Goal: Information Seeking & Learning: Find specific page/section

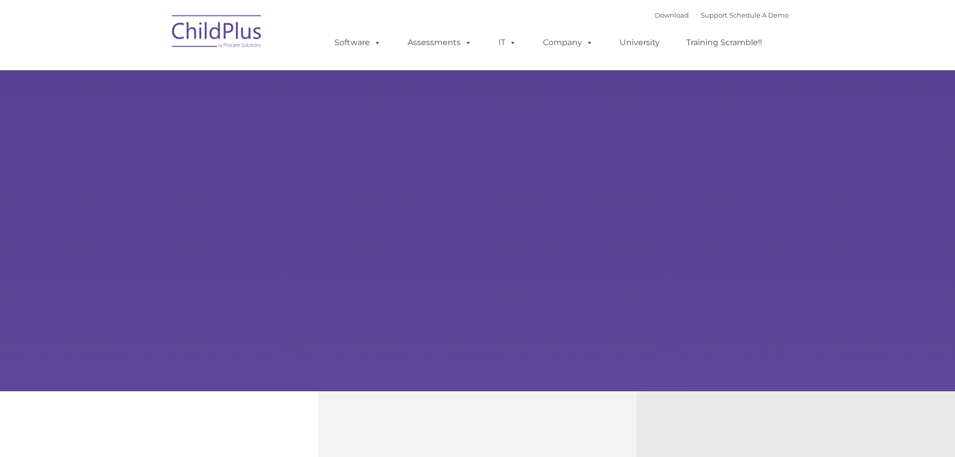
type input ""
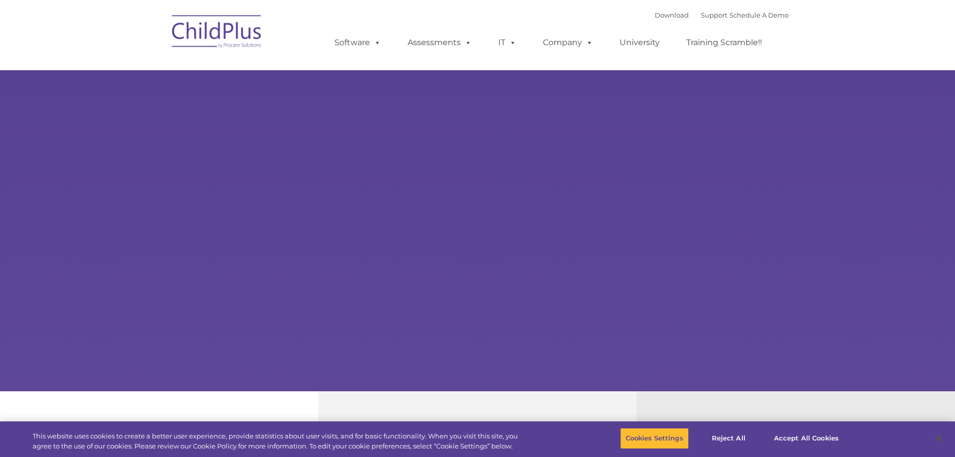
select select "MEDIUM"
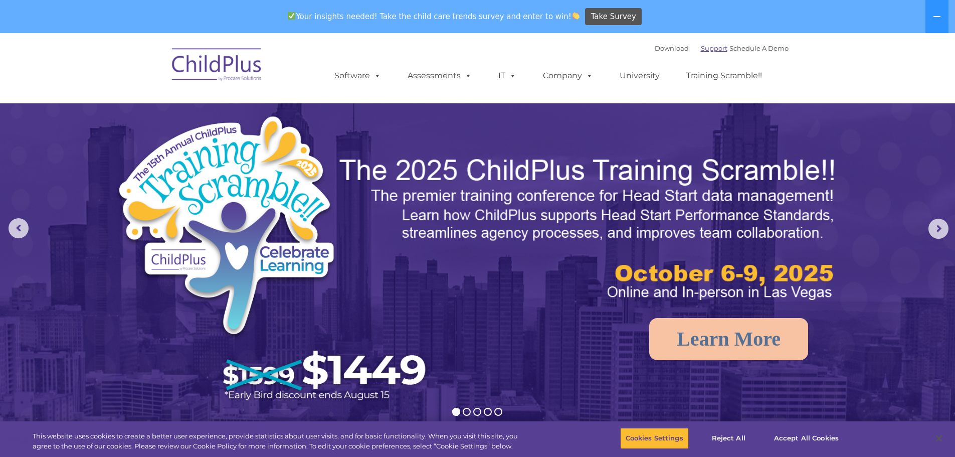
click at [701, 48] on link "Support" at bounding box center [714, 48] width 27 height 8
click at [660, 49] on link "Download" at bounding box center [672, 48] width 34 height 8
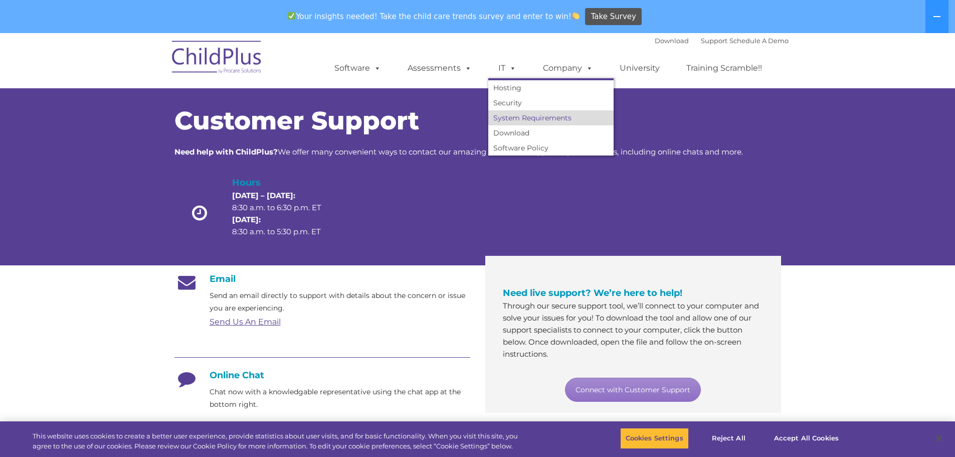
click at [507, 119] on link "System Requirements" at bounding box center [550, 117] width 125 height 15
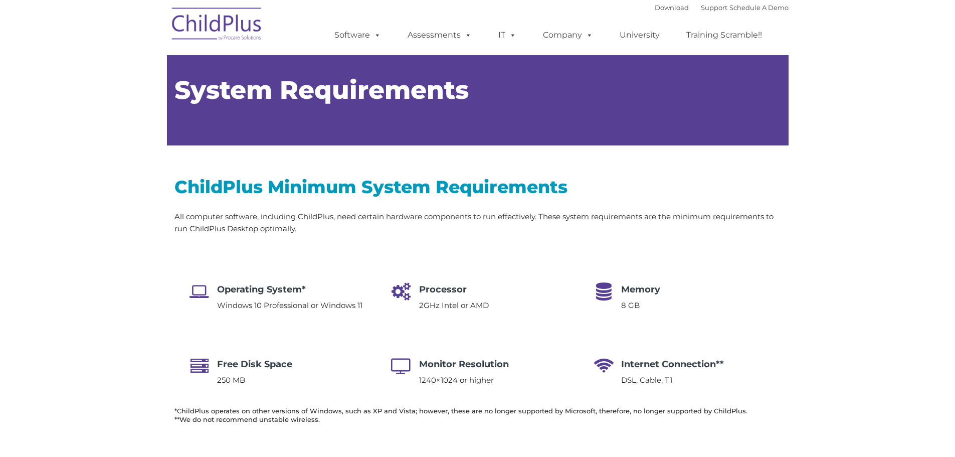
type input ""
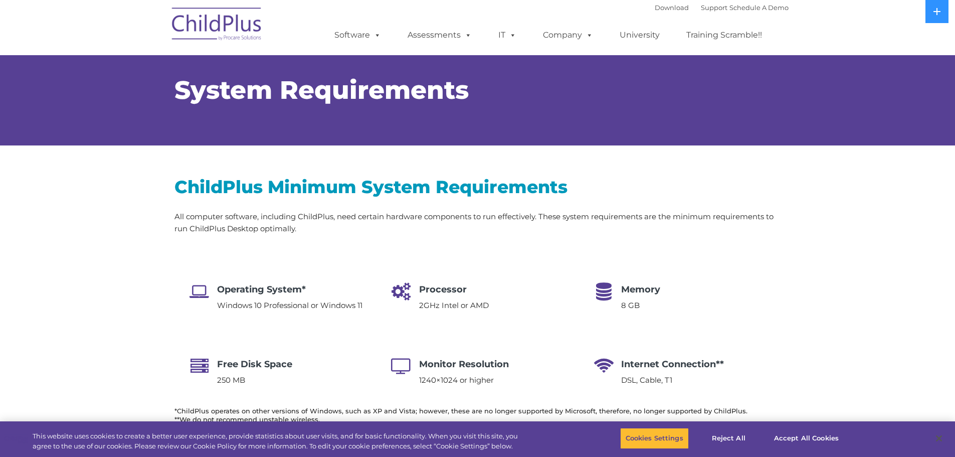
select select "MEDIUM"
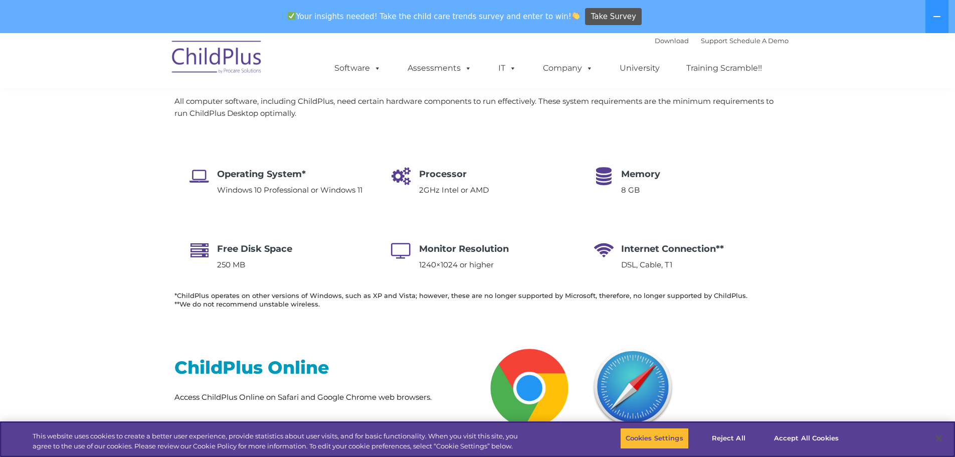
scroll to position [150, 0]
